Goal: Information Seeking & Learning: Check status

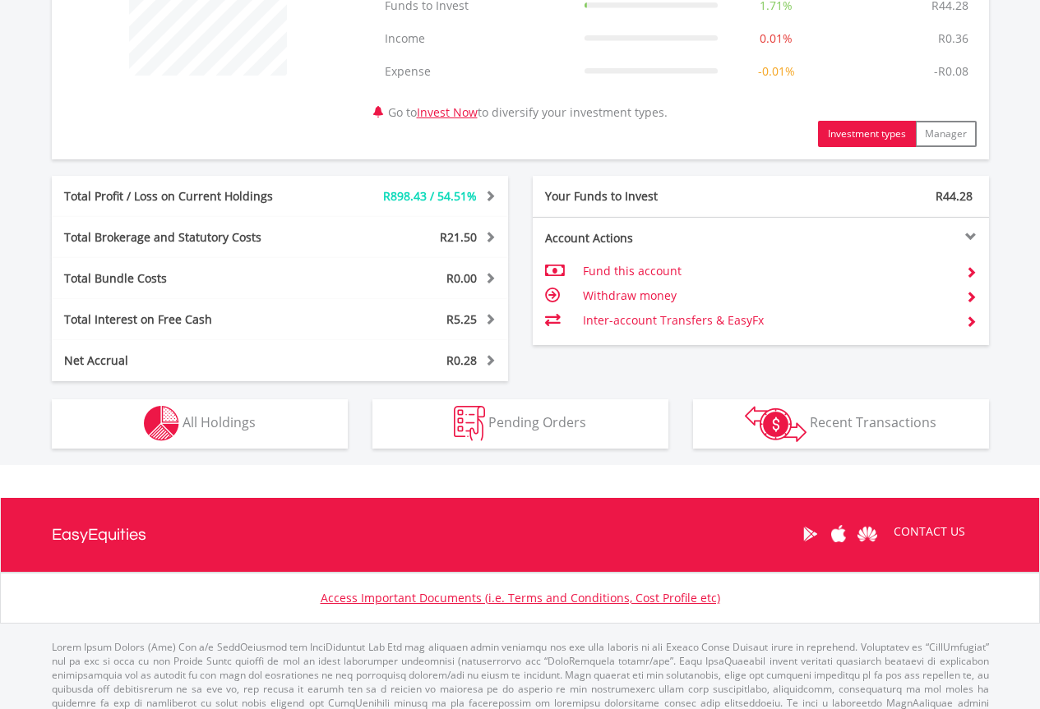
scroll to position [747, 0]
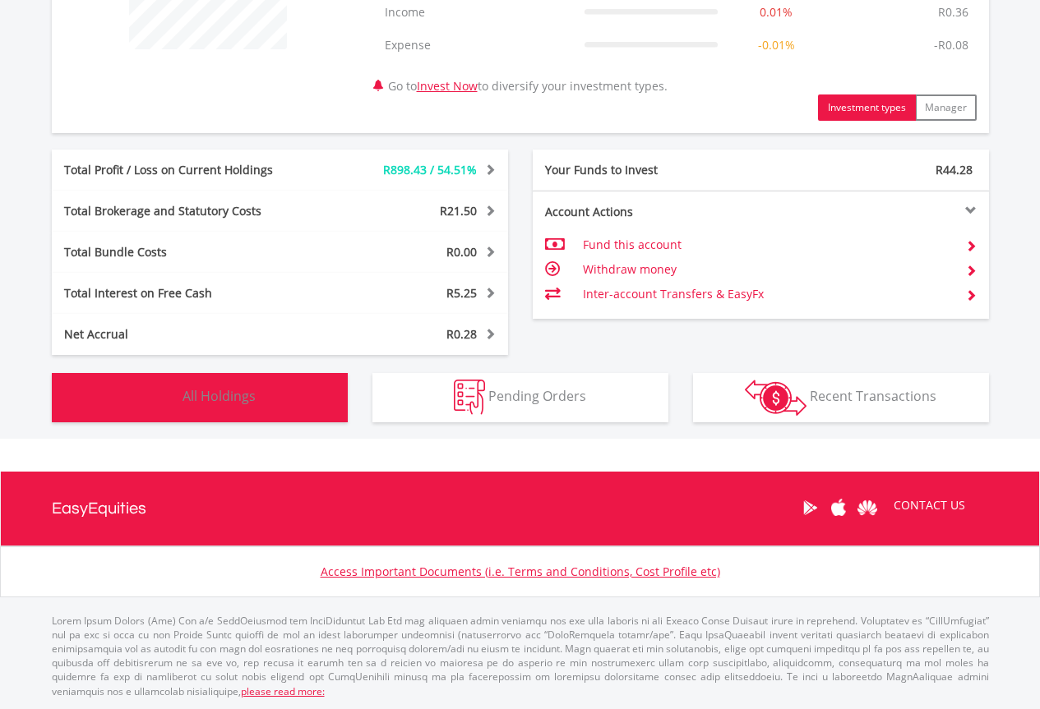
click at [268, 386] on button "Holdings All Holdings" at bounding box center [200, 397] width 296 height 49
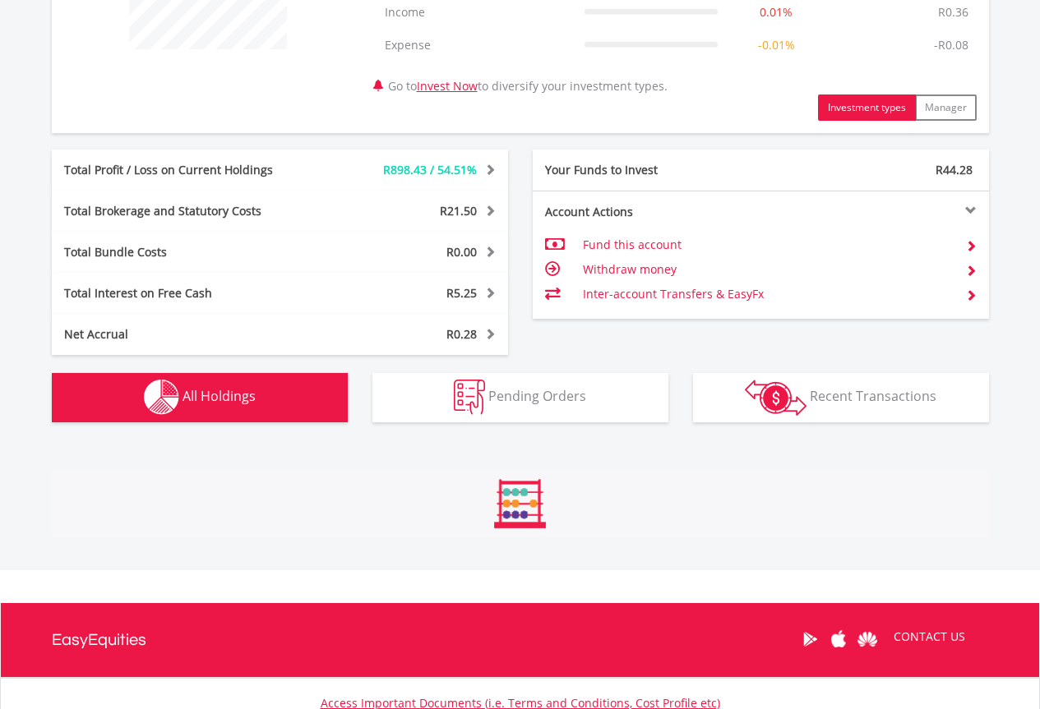
scroll to position [1219, 0]
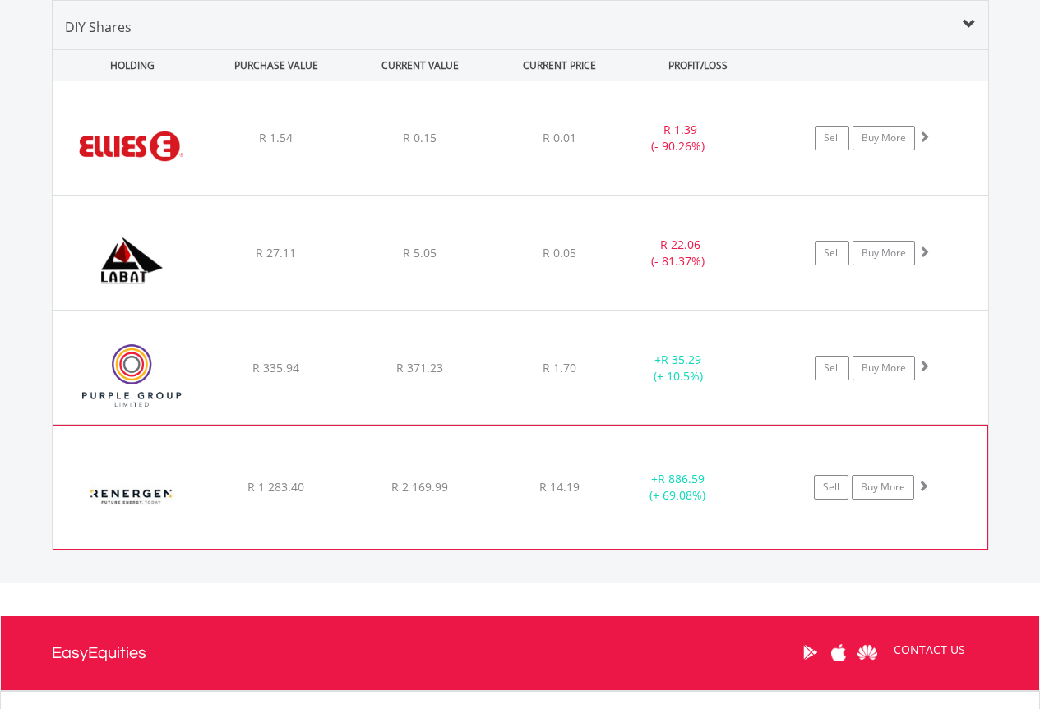
drag, startPoint x: 591, startPoint y: 486, endPoint x: 589, endPoint y: 467, distance: 19.0
click at [592, 146] on div "R 14.19" at bounding box center [559, 138] width 131 height 16
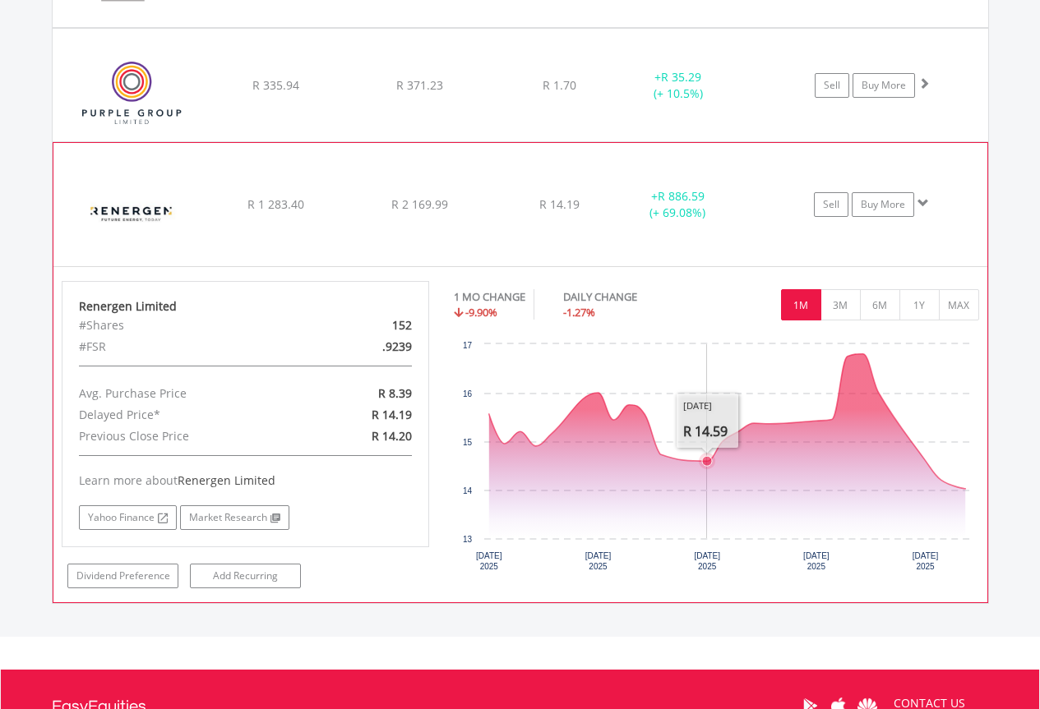
scroll to position [1548, 0]
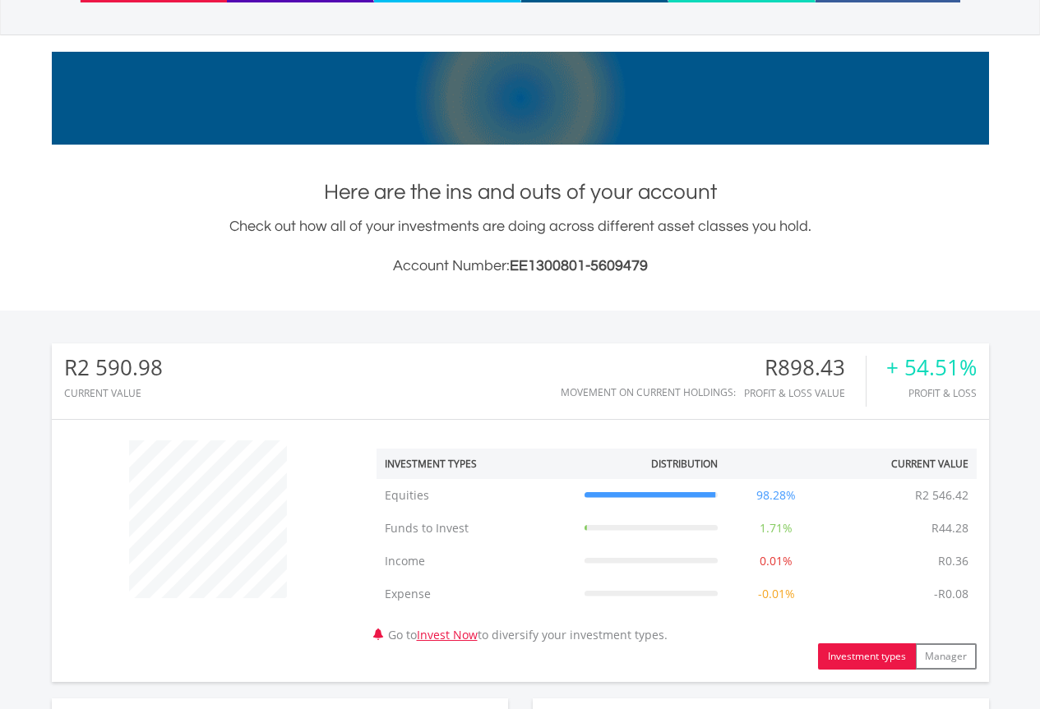
scroll to position [131, 0]
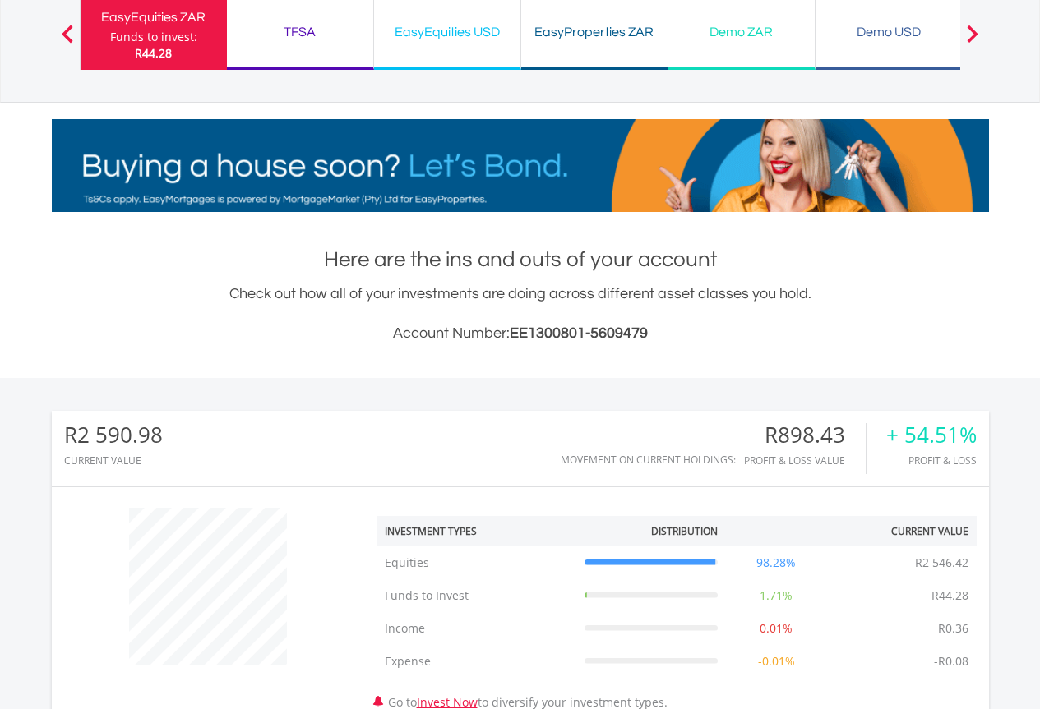
click at [298, 48] on div "TFSA Funds to invest: R44.28" at bounding box center [300, 33] width 147 height 74
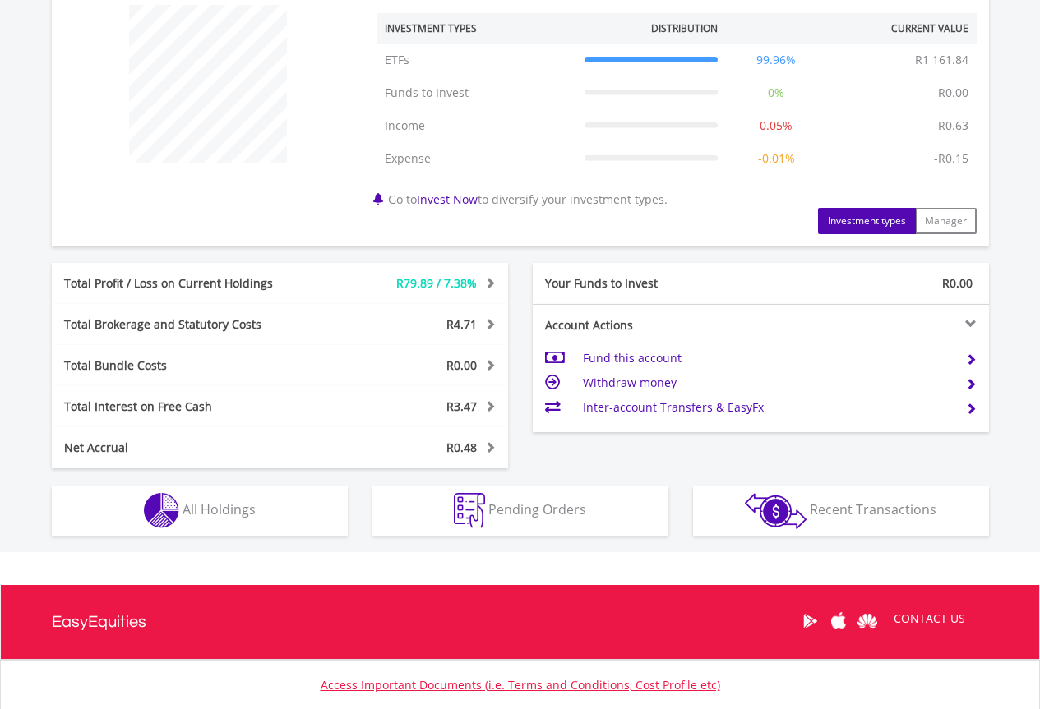
scroll to position [658, 0]
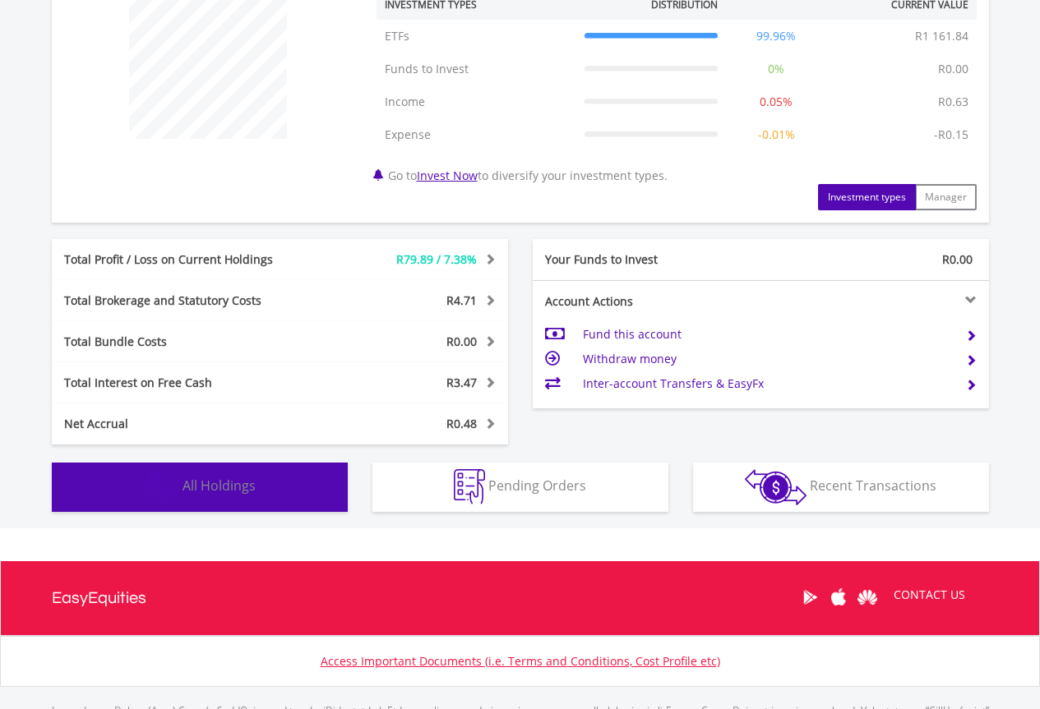
click at [301, 494] on button "Holdings All Holdings" at bounding box center [200, 487] width 296 height 49
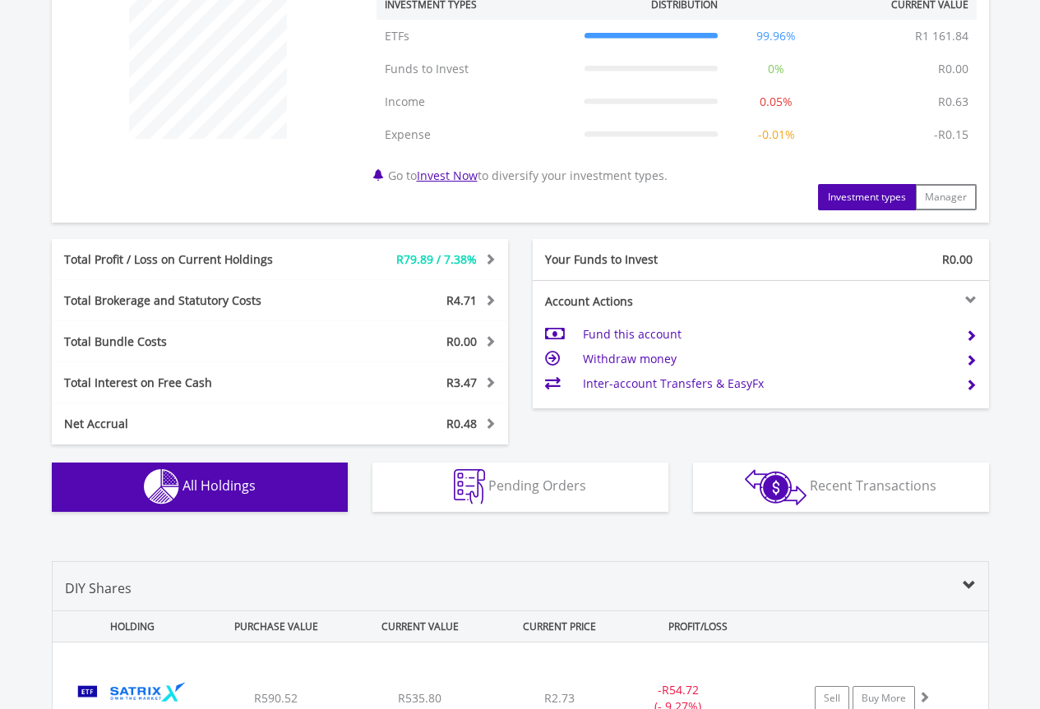
scroll to position [1151, 0]
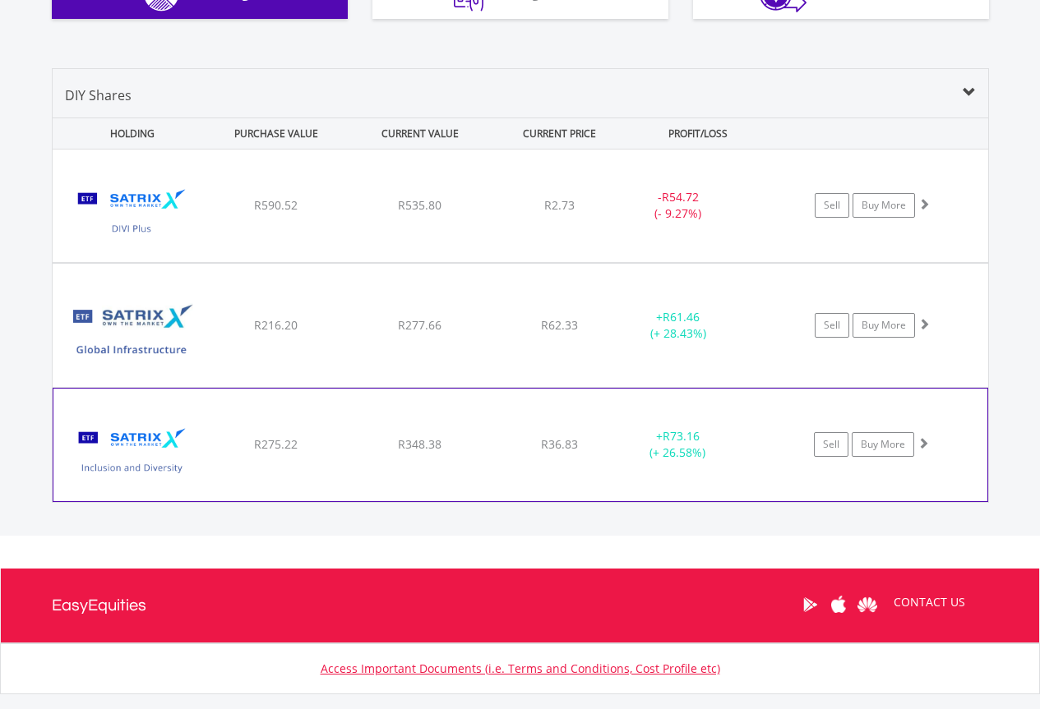
click at [575, 213] on span "R36.83" at bounding box center [559, 205] width 30 height 16
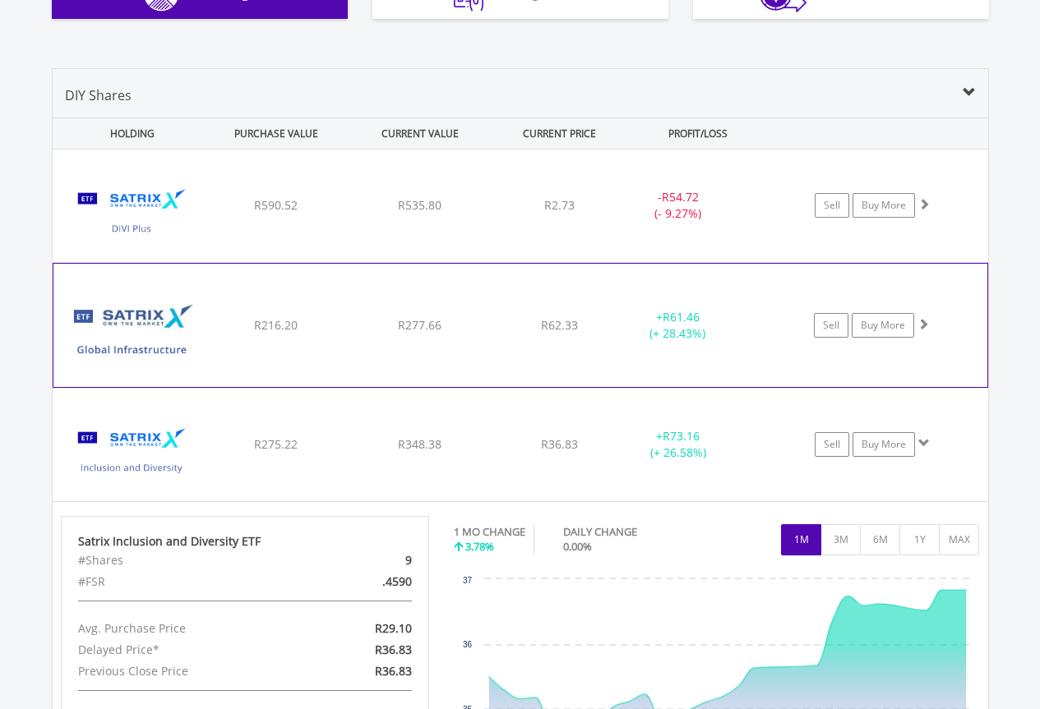
click at [610, 214] on div "R62.33" at bounding box center [559, 205] width 131 height 16
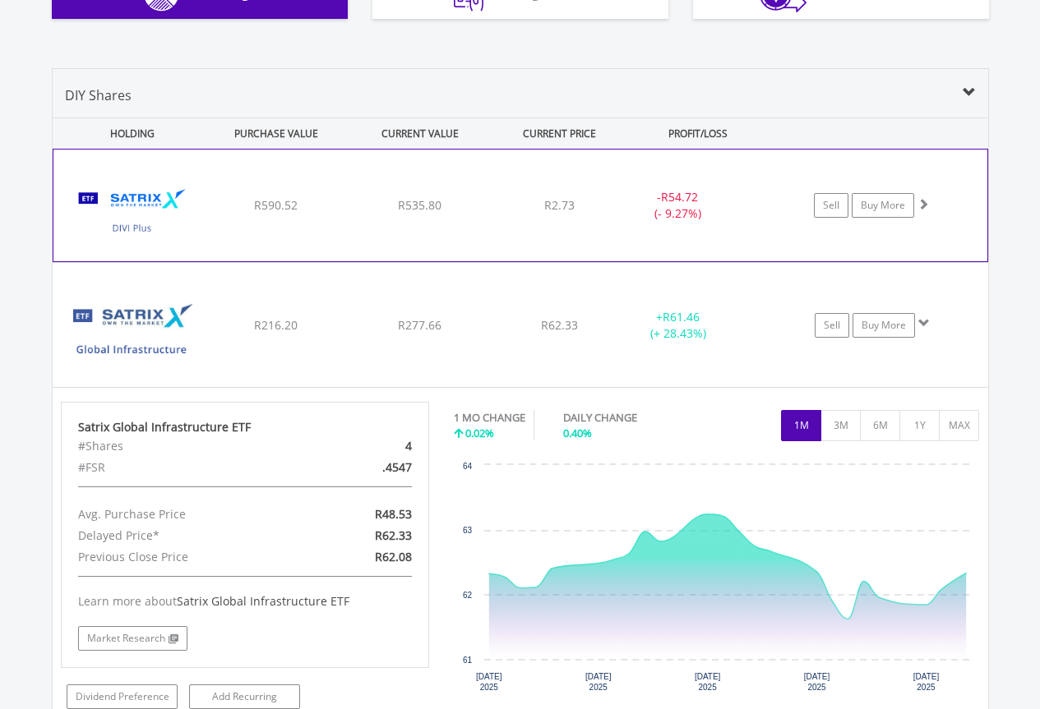
click at [616, 209] on div "- R54.72 (- 9.27%)" at bounding box center [677, 205] width 123 height 33
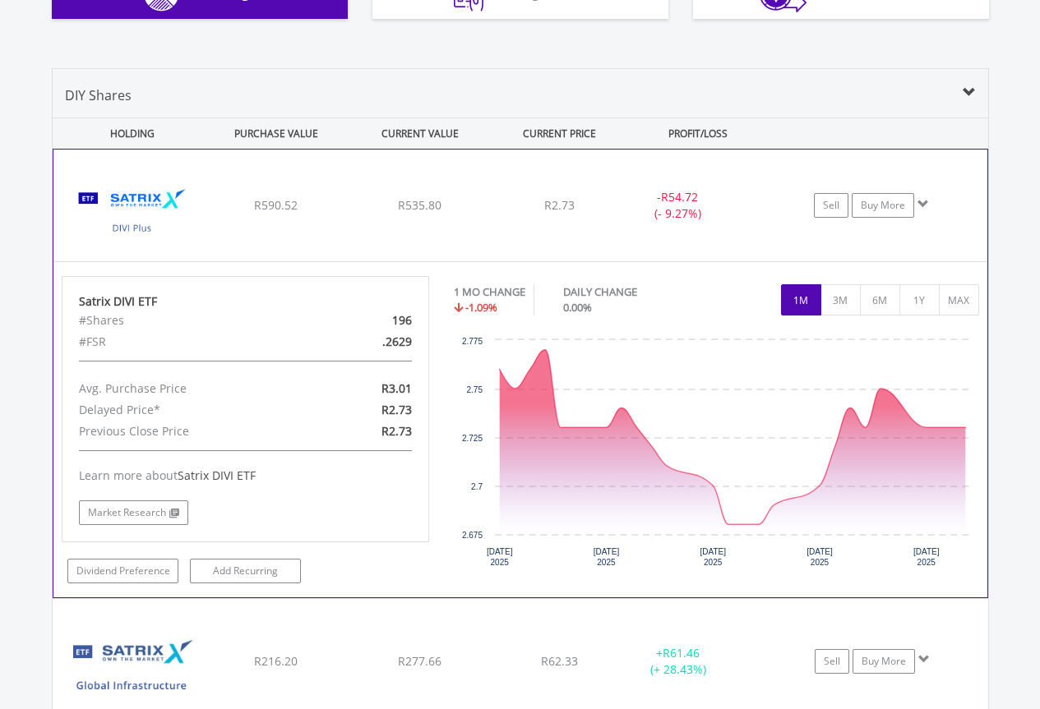
drag, startPoint x: 601, startPoint y: 214, endPoint x: 598, endPoint y: 261, distance: 47.7
click at [600, 214] on div "R2.73" at bounding box center [559, 205] width 131 height 16
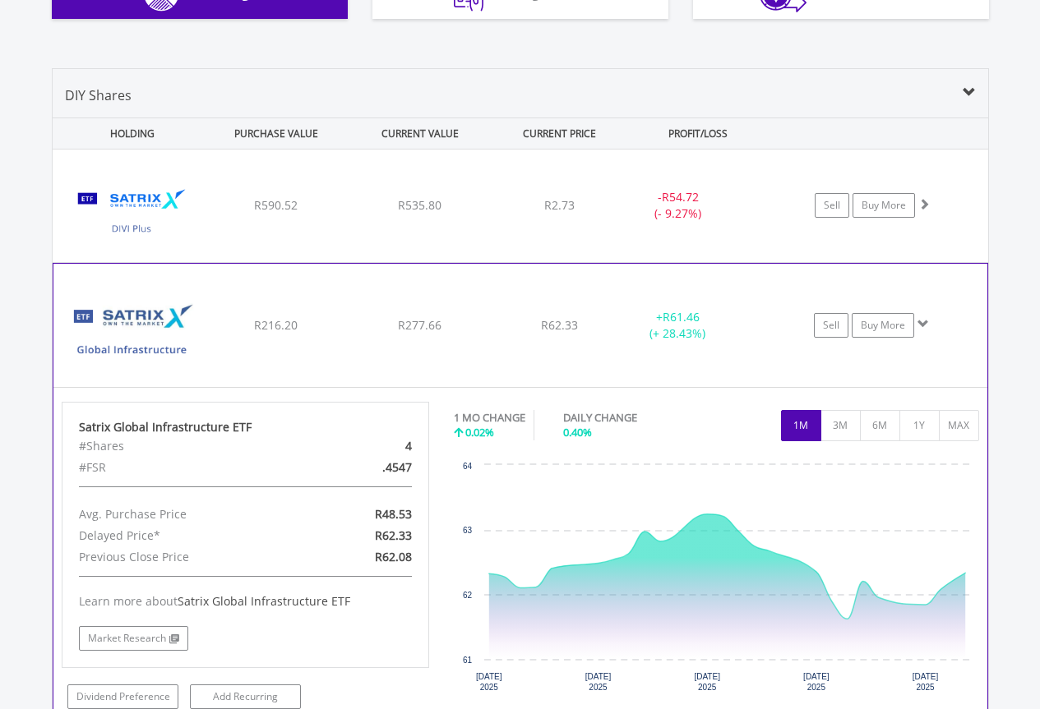
click at [604, 262] on div "﻿ Satrix Global Infrastructure ETF R216.20 R277.66 R62.33 + R61.46 (+ 28.43%) S…" at bounding box center [520, 206] width 935 height 113
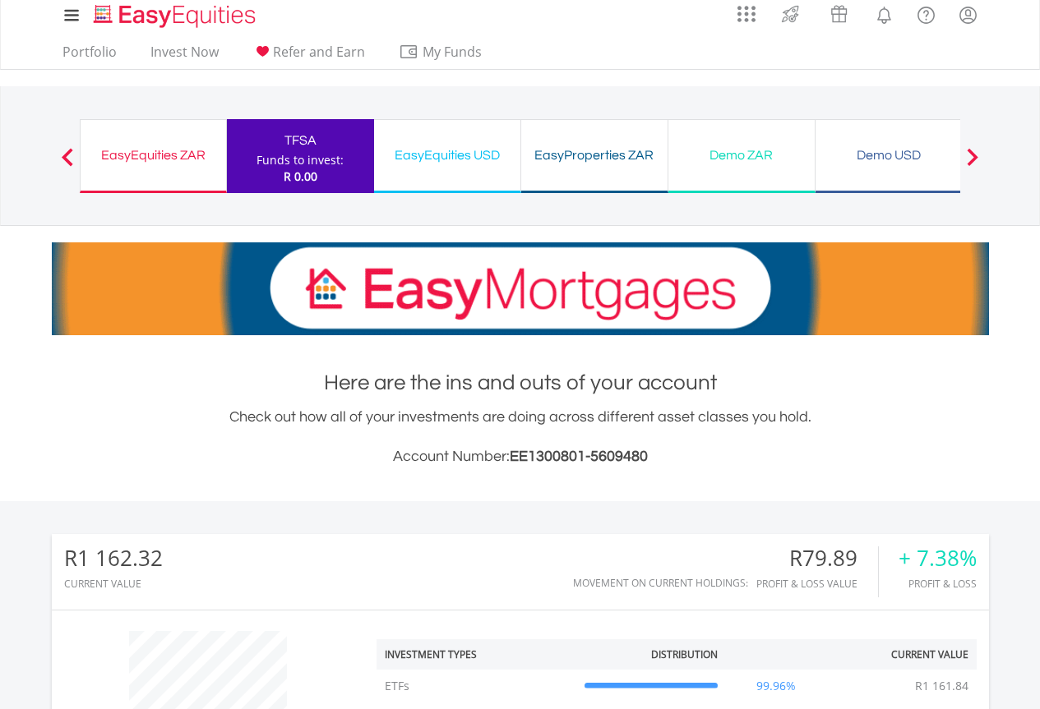
scroll to position [0, 0]
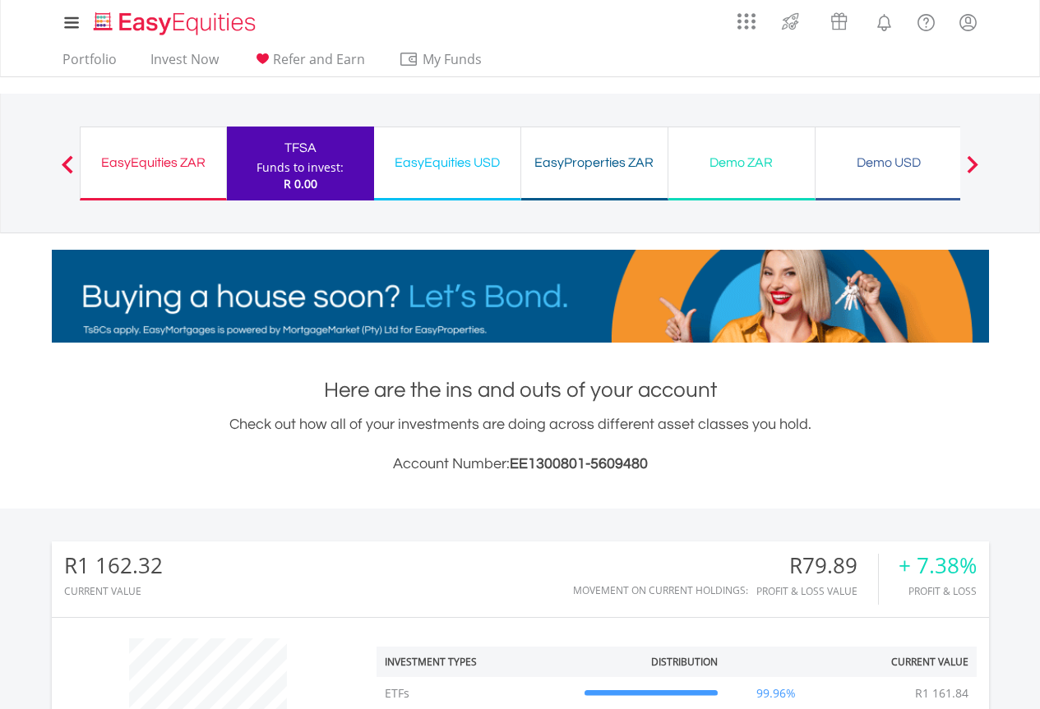
click at [602, 177] on div "EasyProperties ZAR Funds to invest: R 0.00" at bounding box center [594, 164] width 147 height 74
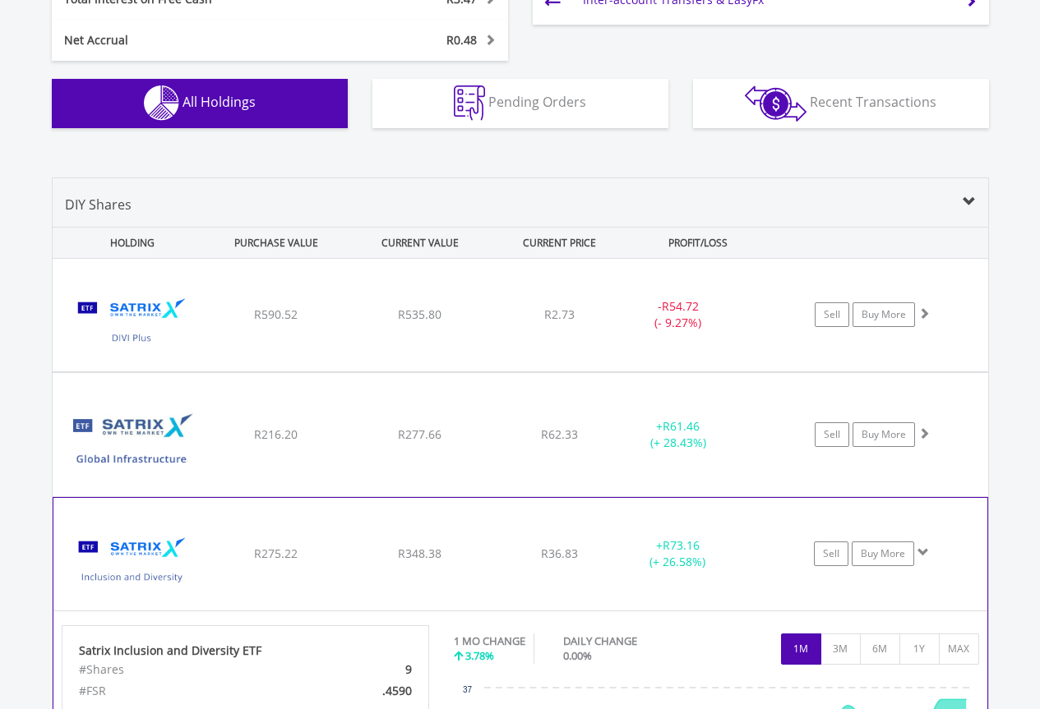
scroll to position [1315, 0]
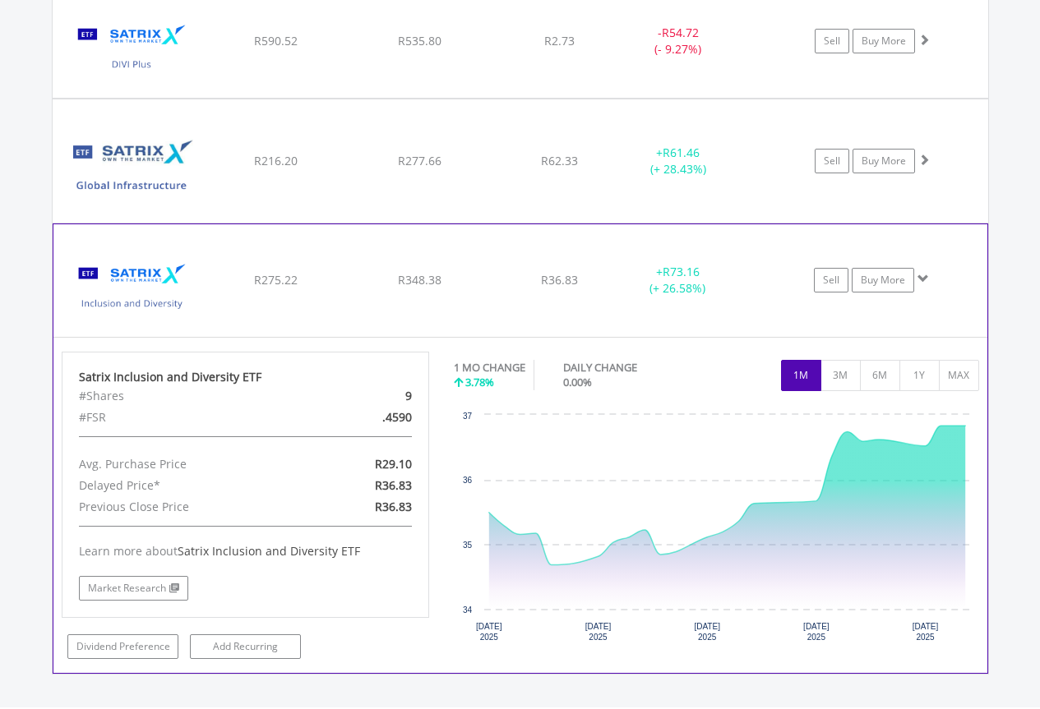
click at [496, 49] on div "R36.83" at bounding box center [559, 41] width 131 height 16
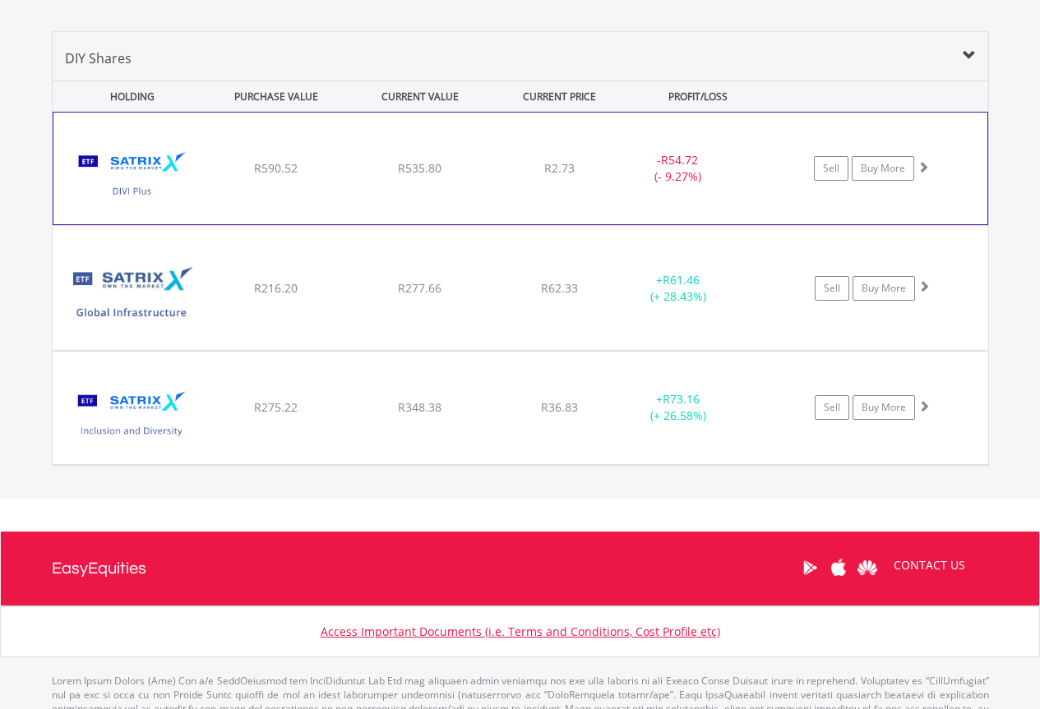
scroll to position [1082, 0]
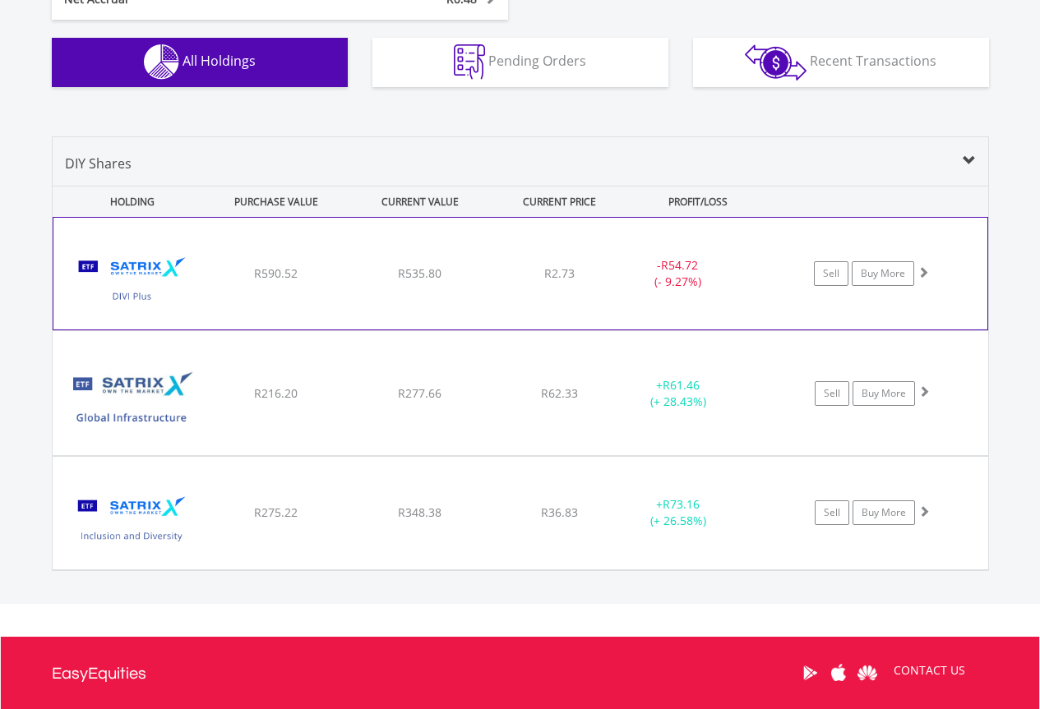
click at [469, 263] on div "﻿ Satrix DIVI ETF R590.52 R535.80 R2.73 - R54.72 (- 9.27%) Sell Buy More" at bounding box center [520, 274] width 934 height 112
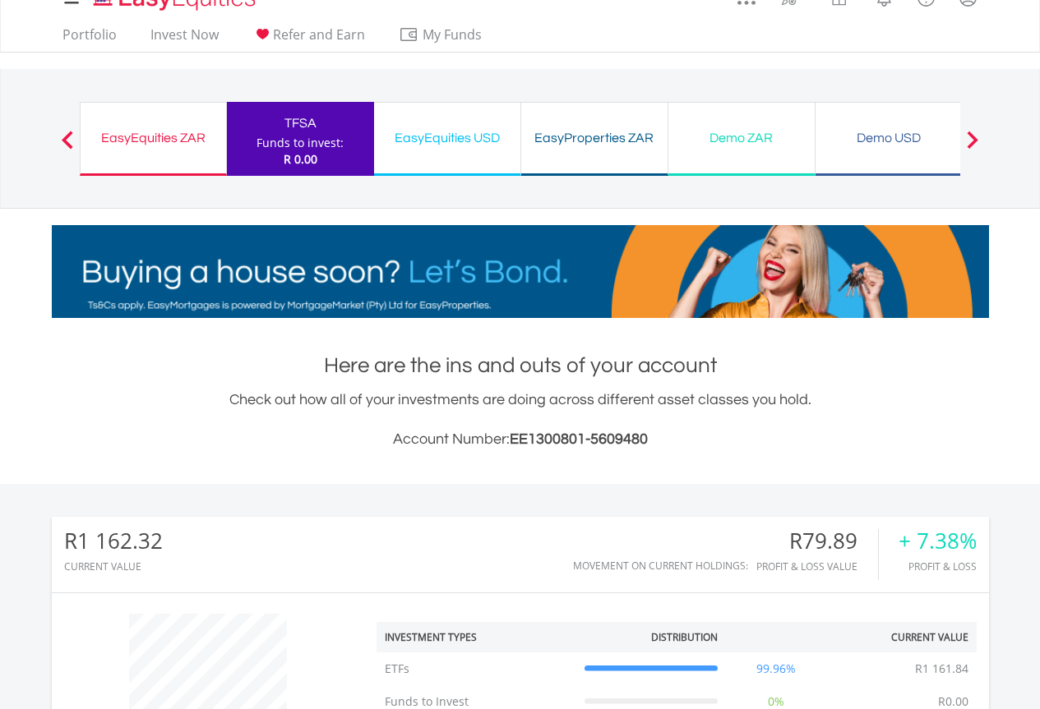
scroll to position [0, 0]
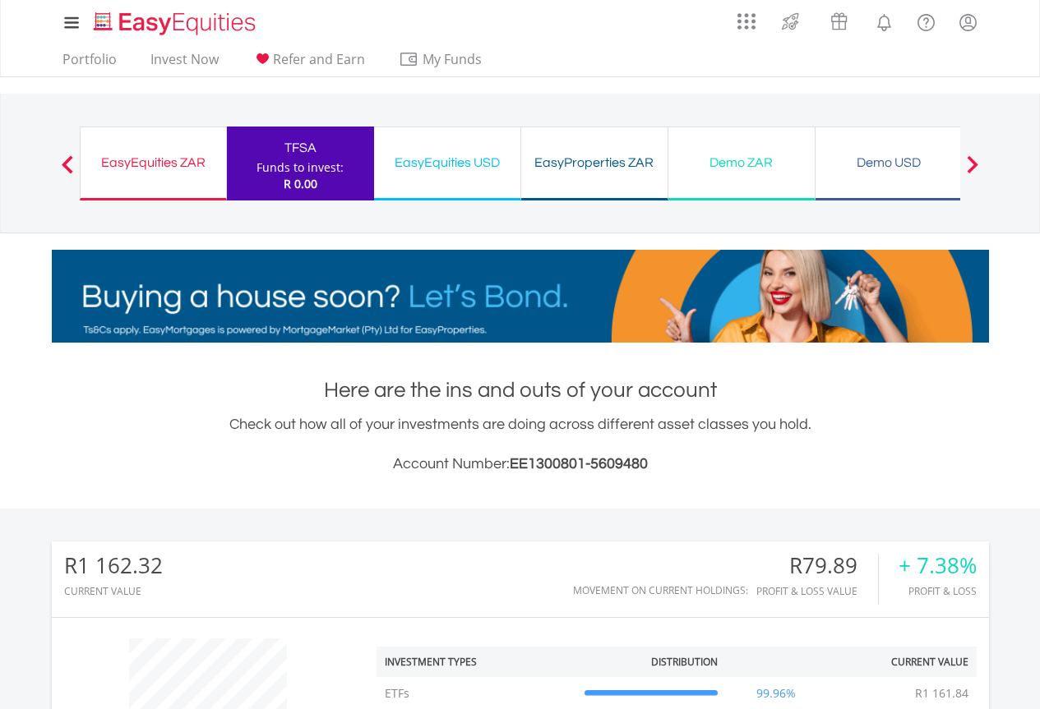
click at [164, 167] on div "EasyEquities ZAR" at bounding box center [153, 162] width 126 height 23
